Goal: Navigation & Orientation: Find specific page/section

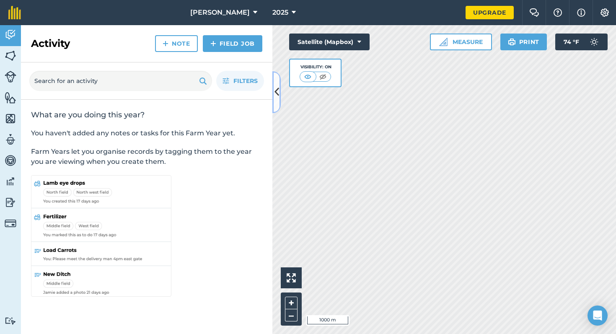
click at [278, 102] on button at bounding box center [276, 92] width 8 height 42
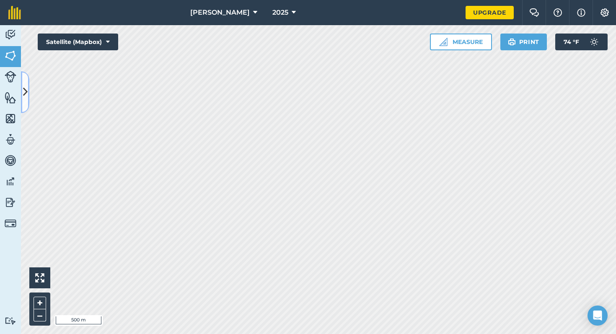
click at [25, 98] on icon at bounding box center [25, 92] width 5 height 15
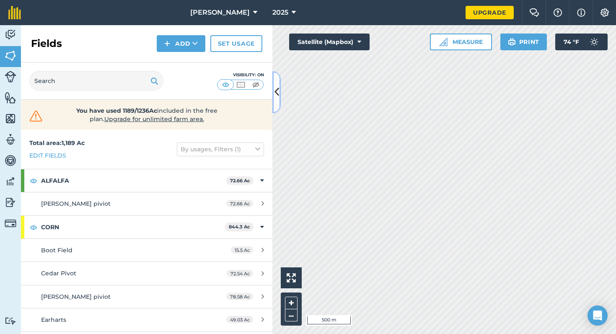
click at [276, 96] on icon at bounding box center [276, 92] width 5 height 15
